Goal: Go to known website: Access a specific website the user already knows

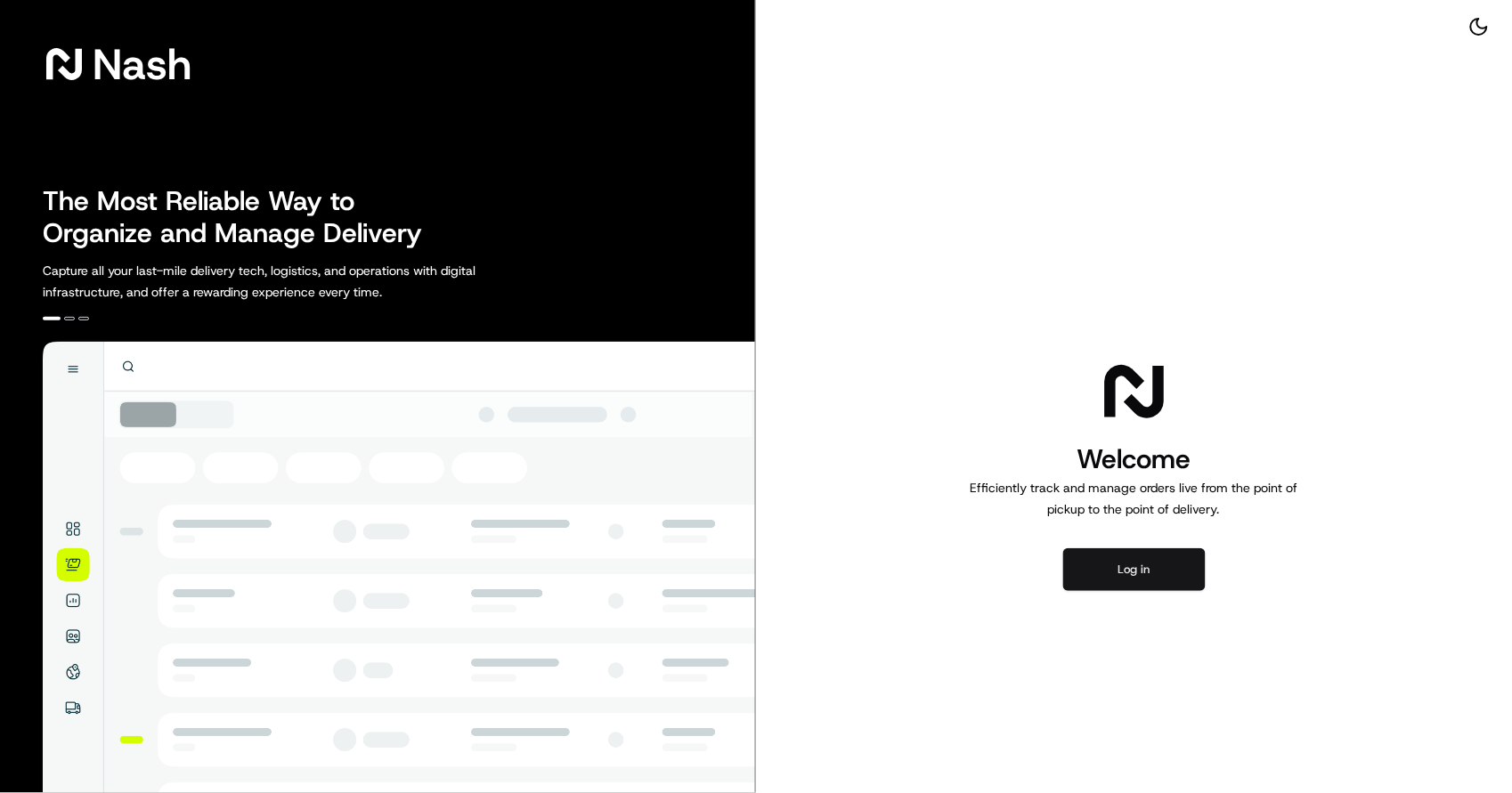
click at [1131, 571] on button "Log in" at bounding box center [1134, 570] width 142 height 43
